Goal: Navigation & Orientation: Find specific page/section

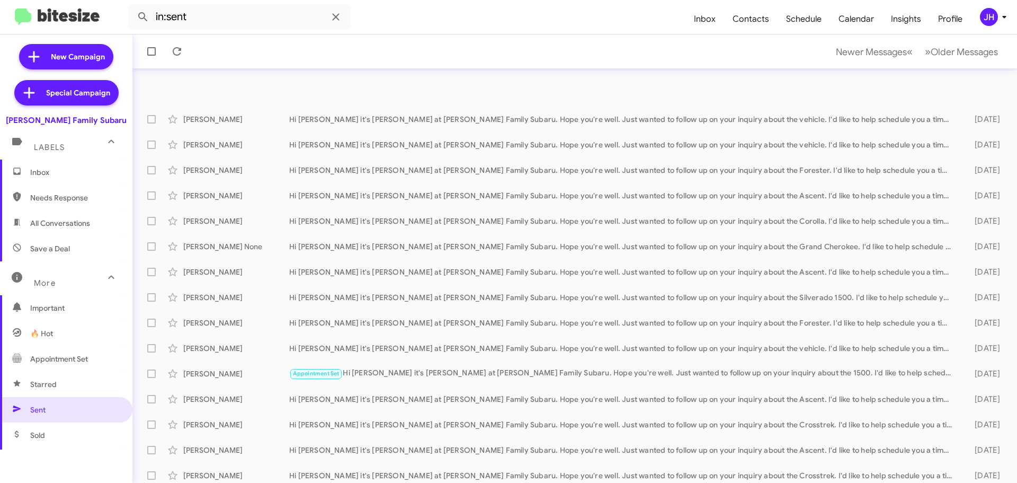
scroll to position [132, 0]
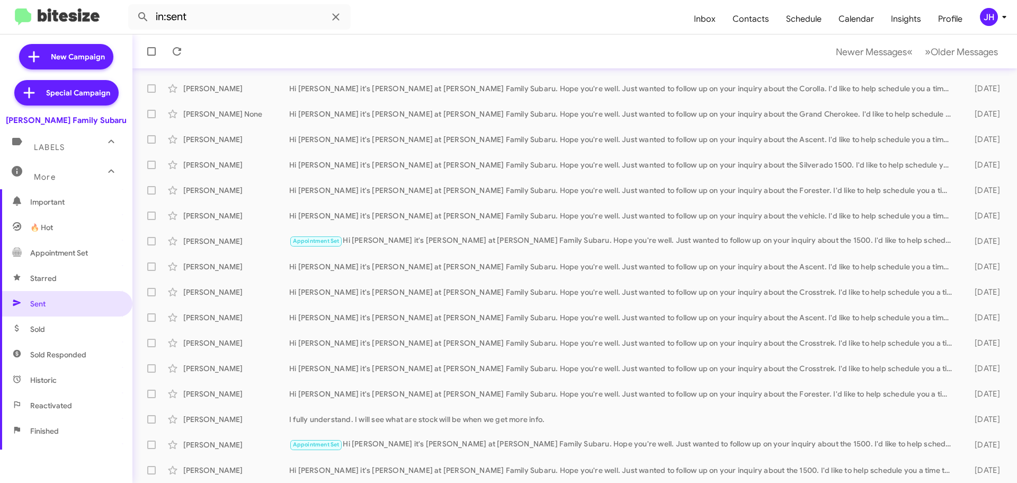
click at [984, 22] on div "JH" at bounding box center [989, 17] width 18 height 18
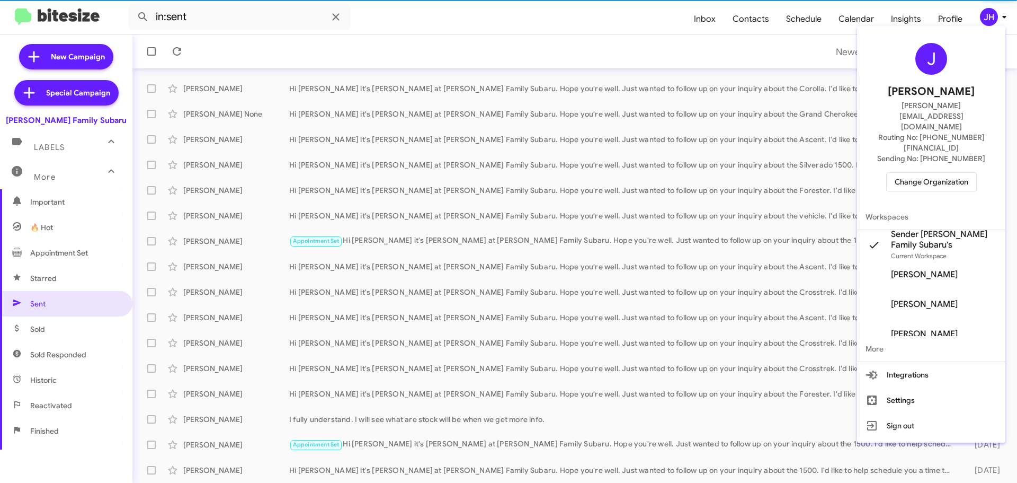
click at [908, 173] on span "Change Organization" at bounding box center [932, 182] width 74 height 18
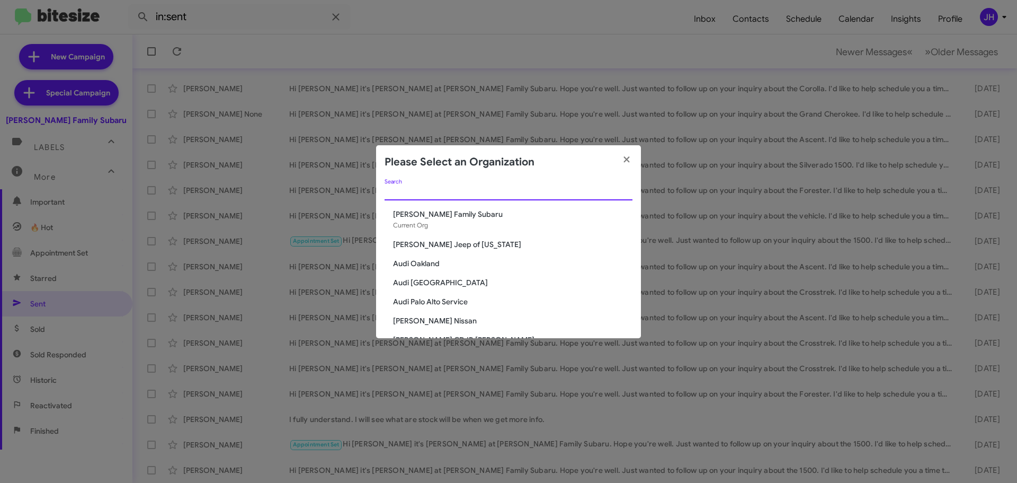
click at [428, 190] on input "Search" at bounding box center [509, 192] width 248 height 8
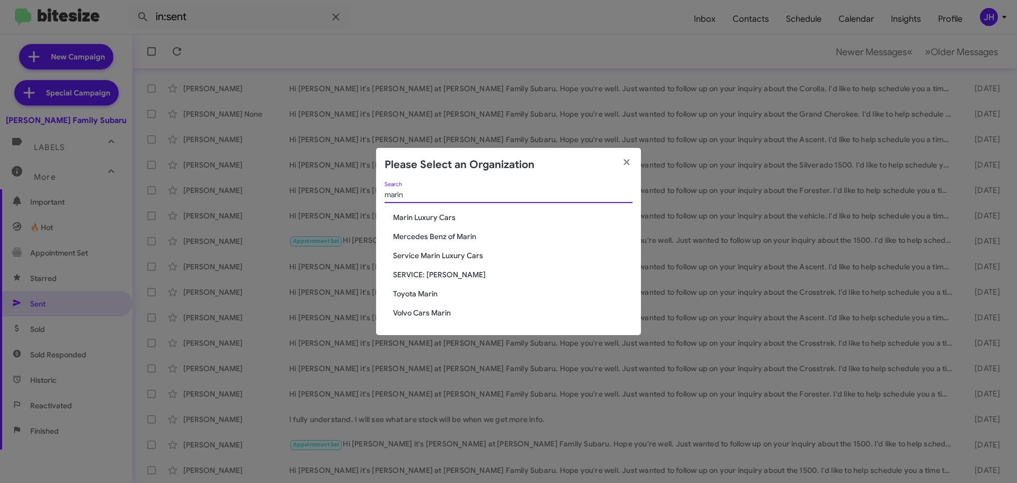
type input "marin"
click at [421, 293] on span "Toyota Marin" at bounding box center [512, 293] width 239 height 11
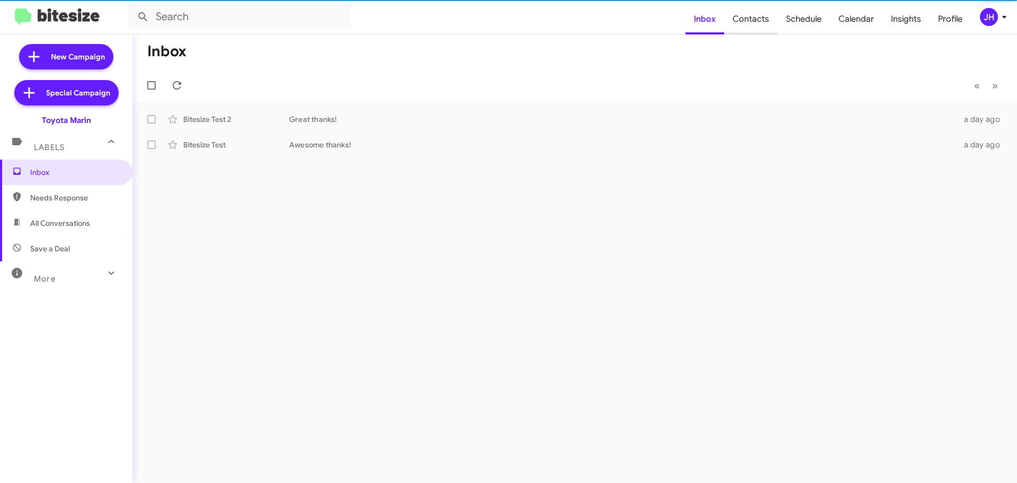
click at [747, 21] on span "Contacts" at bounding box center [750, 19] width 53 height 31
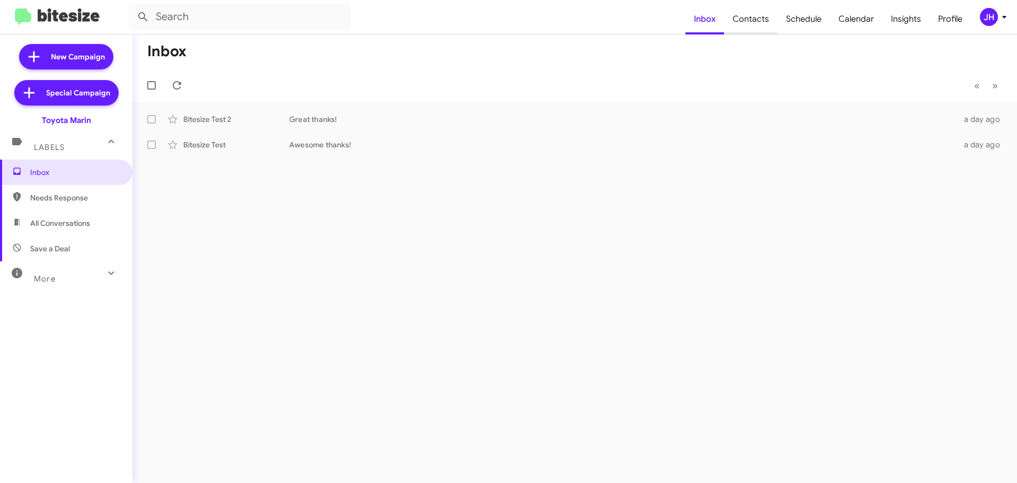
type input "in:groups"
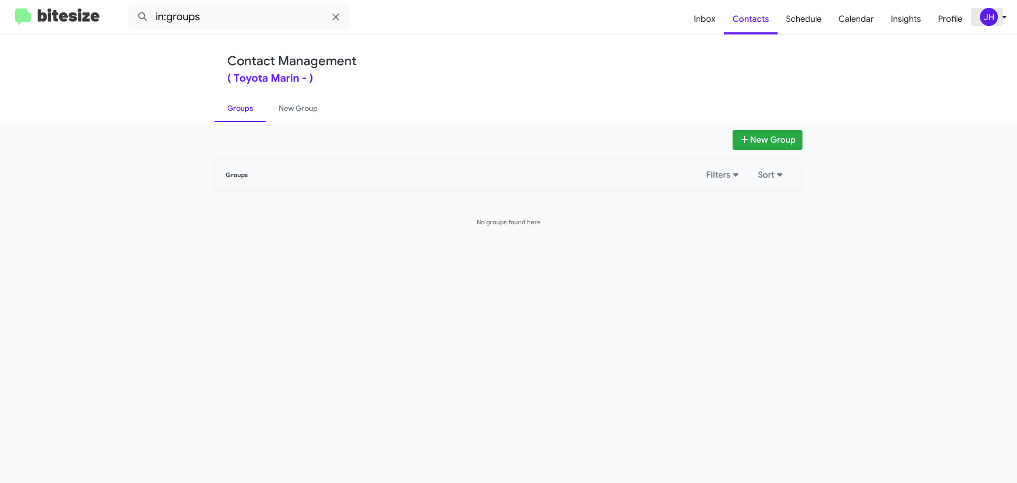
click at [989, 20] on div "JH" at bounding box center [989, 17] width 18 height 18
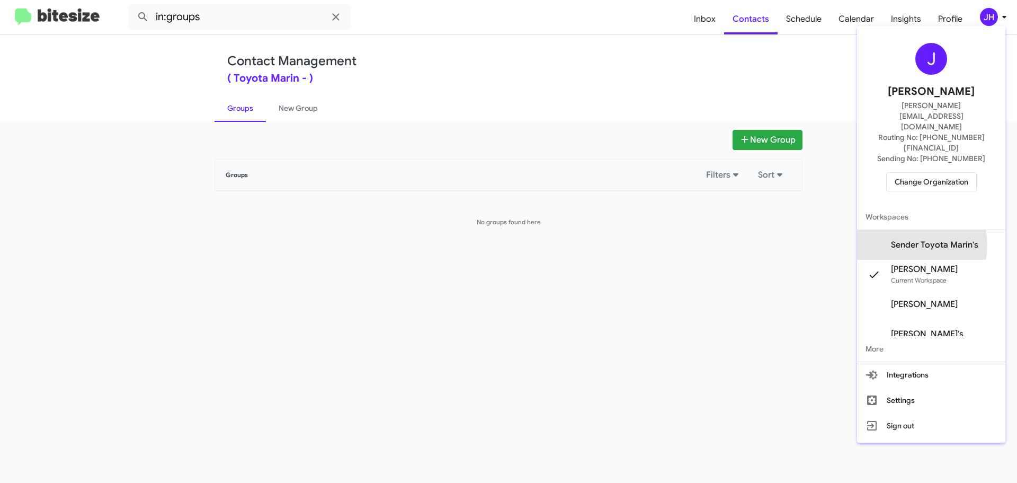
click at [918, 239] on span "Sender Toyota Marin's" at bounding box center [934, 244] width 87 height 11
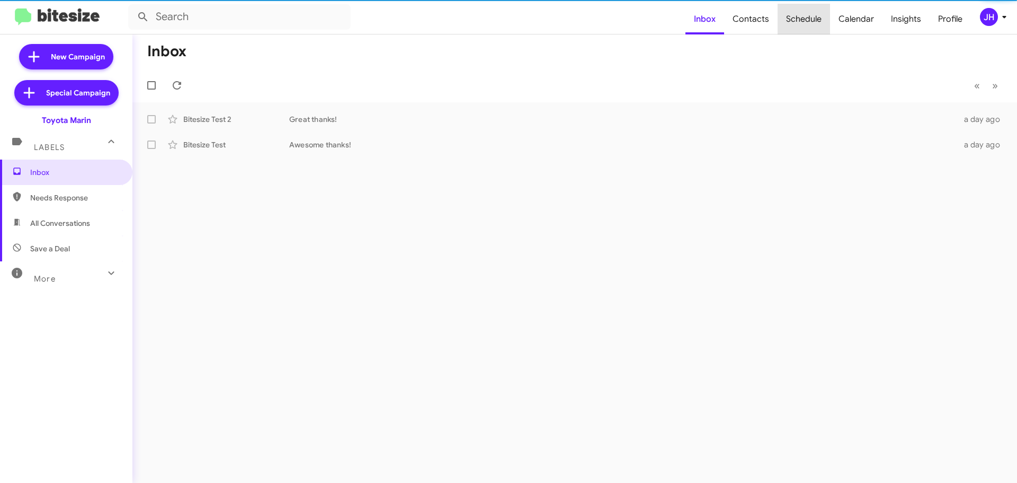
click at [816, 22] on span "Schedule" at bounding box center [804, 19] width 52 height 31
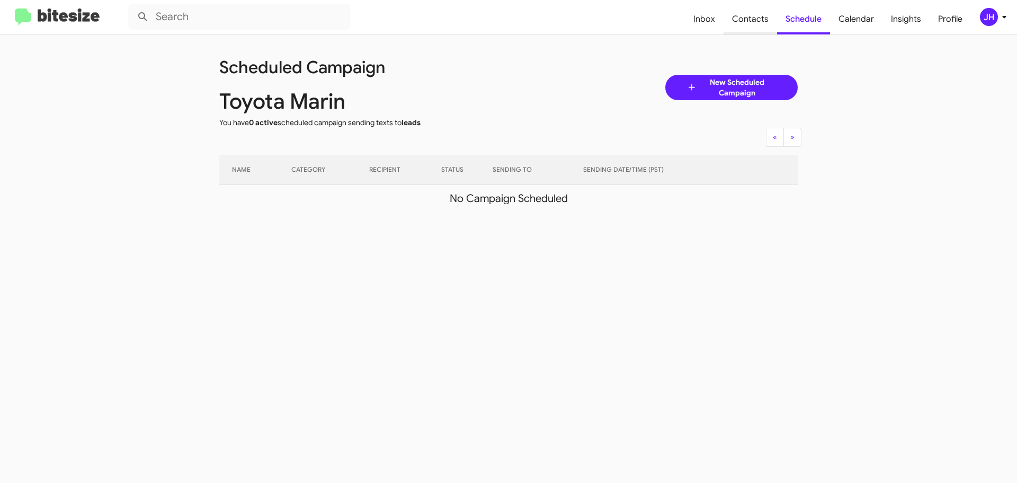
click at [761, 20] on span "Contacts" at bounding box center [749, 19] width 53 height 31
type input "in:groups"
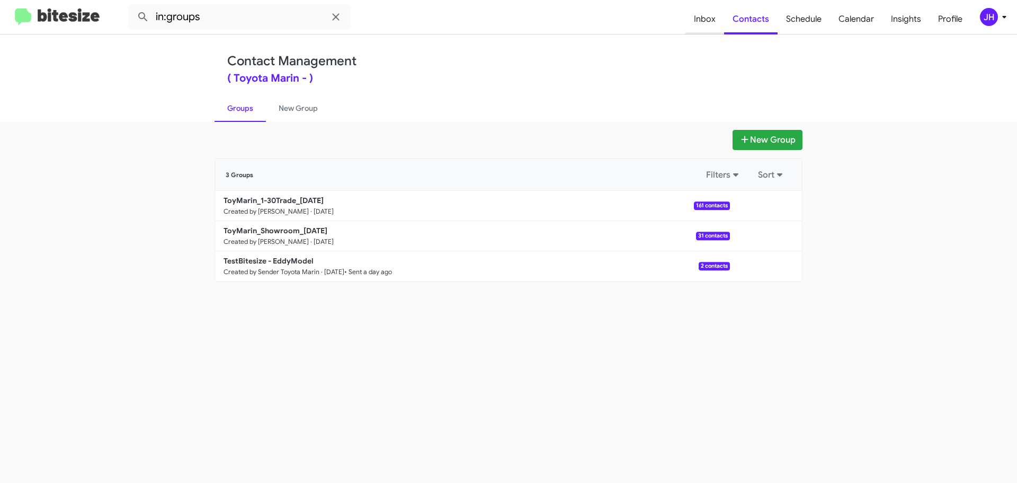
click at [715, 26] on span "Inbox" at bounding box center [704, 19] width 39 height 31
